Goal: Transaction & Acquisition: Purchase product/service

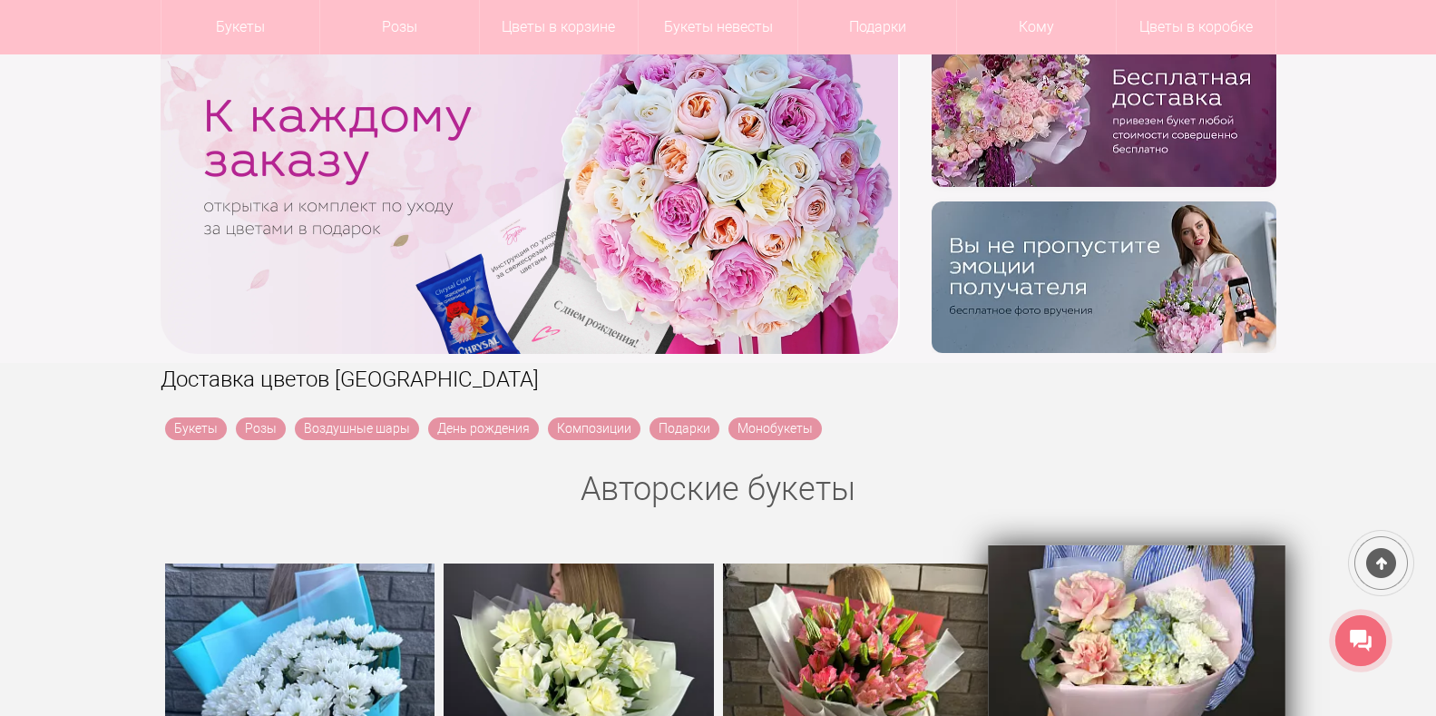
scroll to position [91, 0]
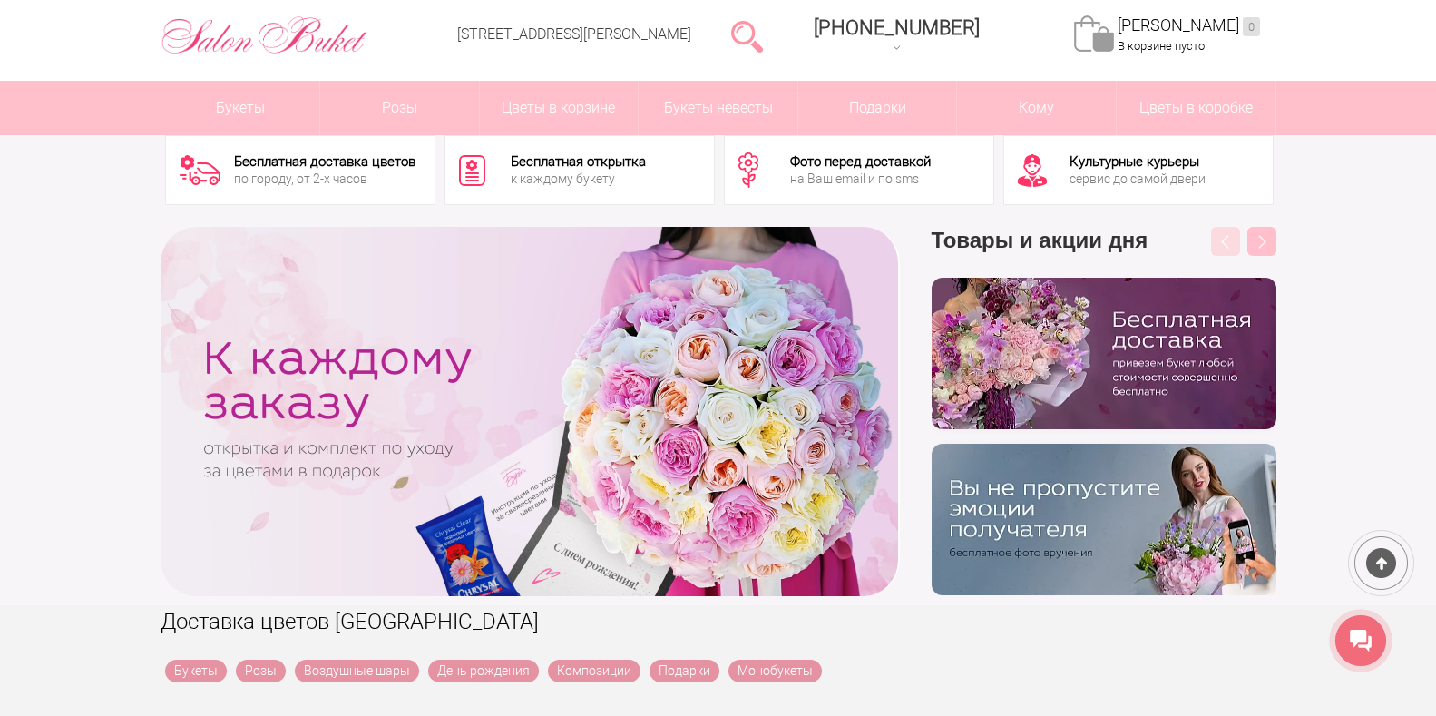
click at [1167, 372] on img at bounding box center [1104, 353] width 345 height 151
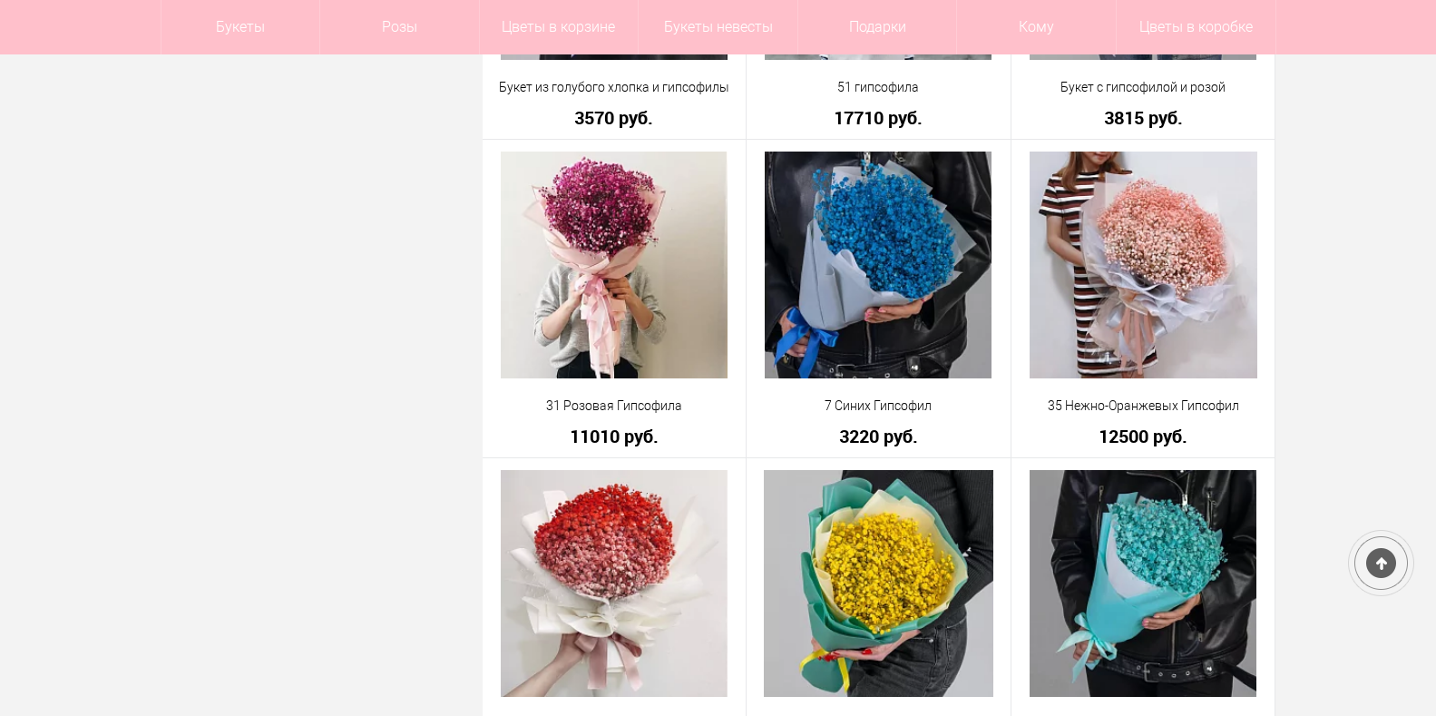
scroll to position [3991, 0]
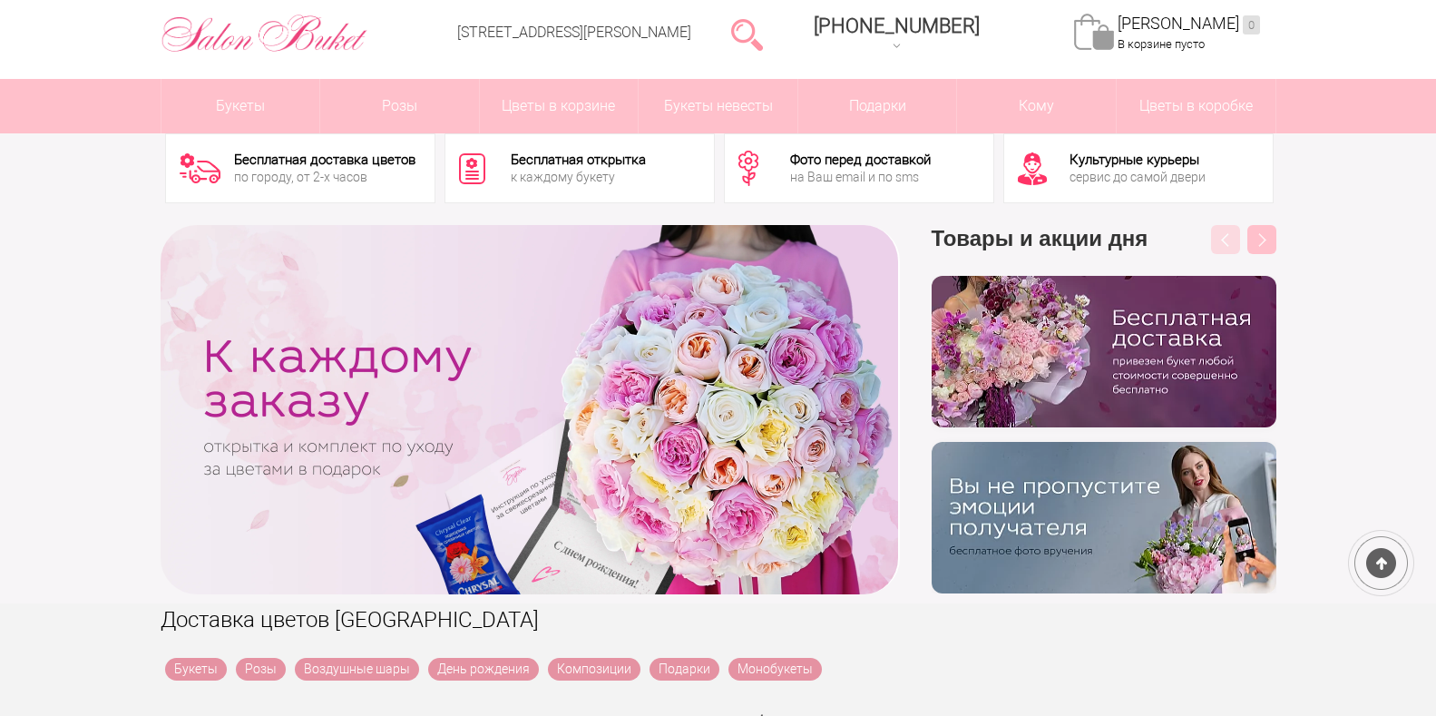
scroll to position [93, 0]
